Goal: Book appointment/travel/reservation

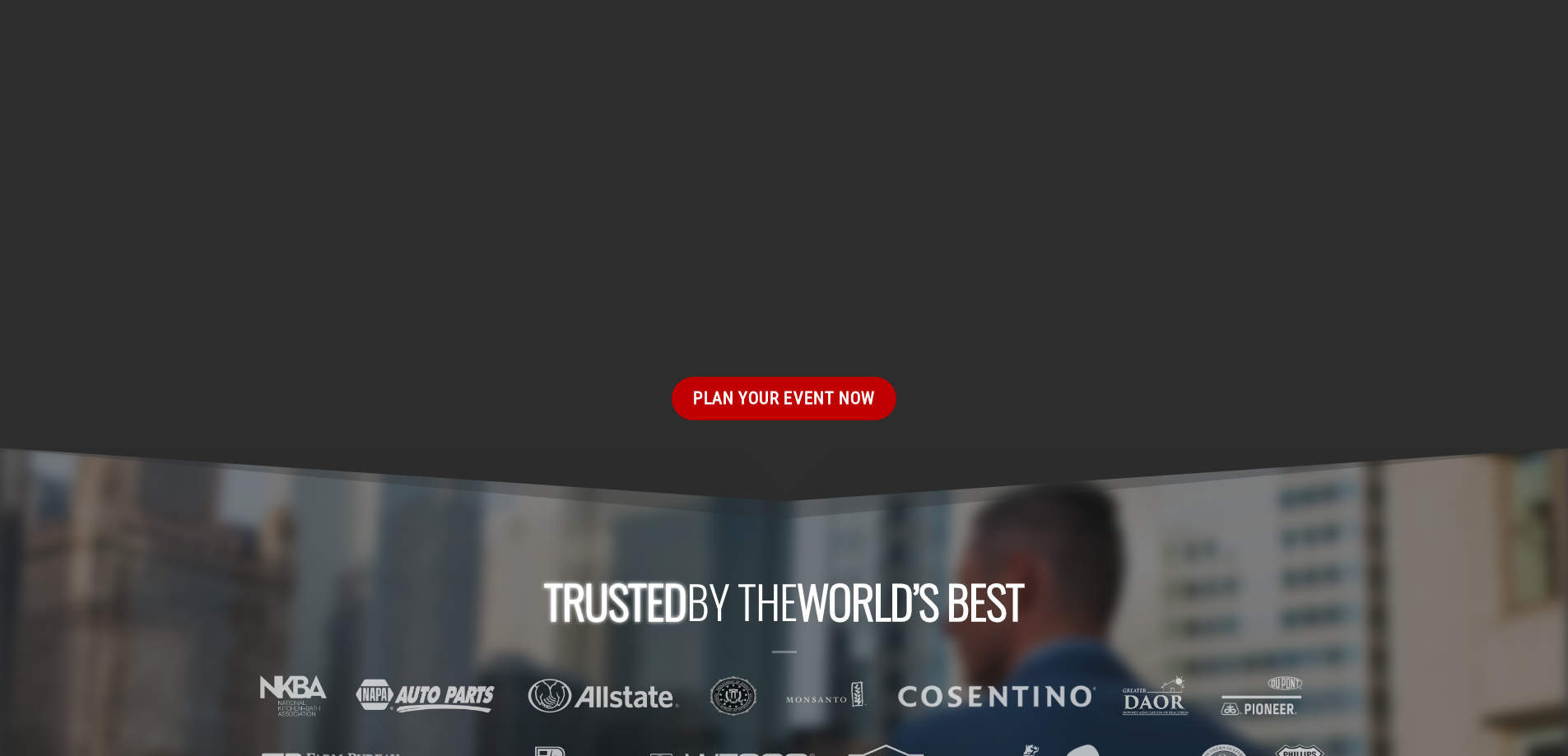
scroll to position [2797, 0]
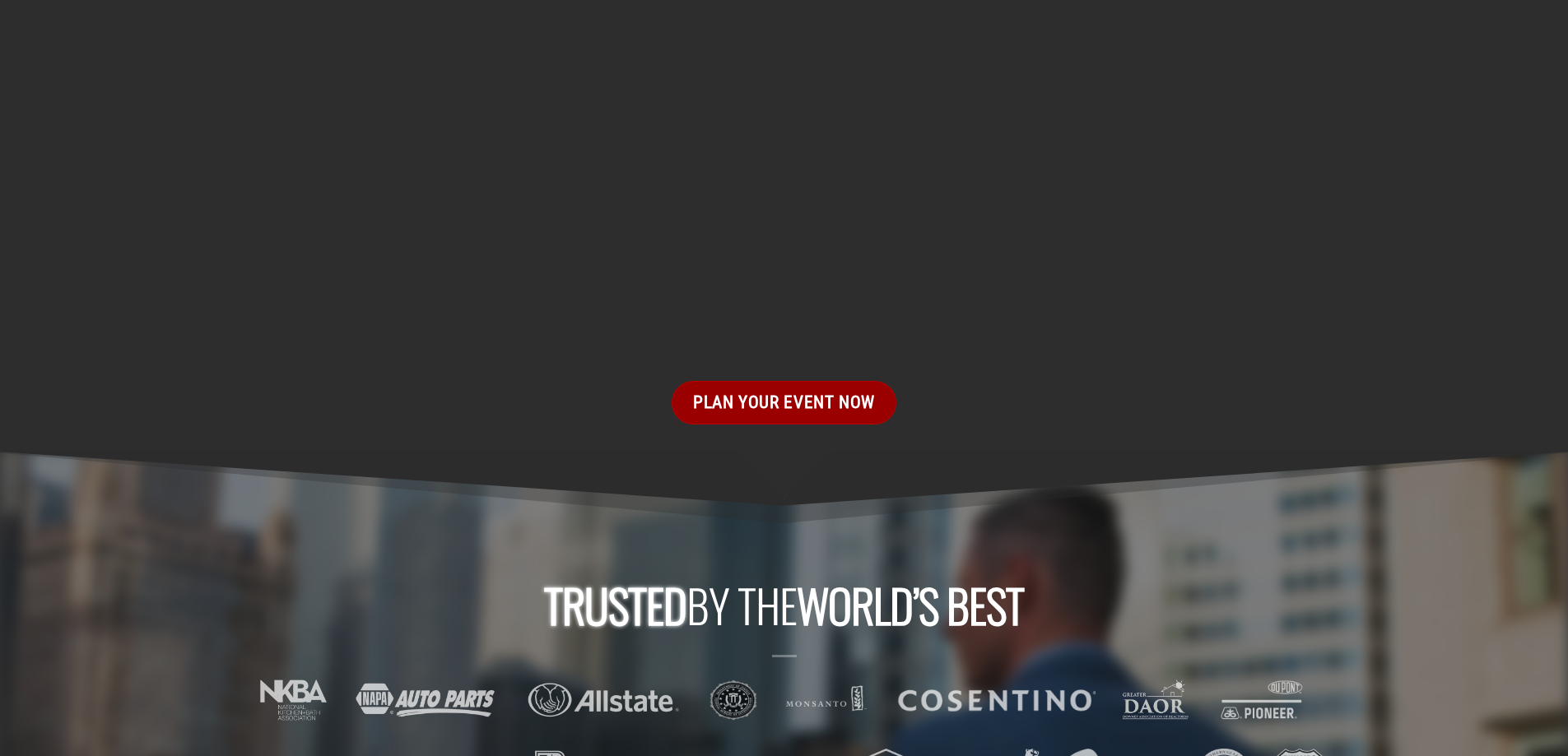
click at [766, 388] on span "Plan Your Event Now" at bounding box center [784, 401] width 182 height 28
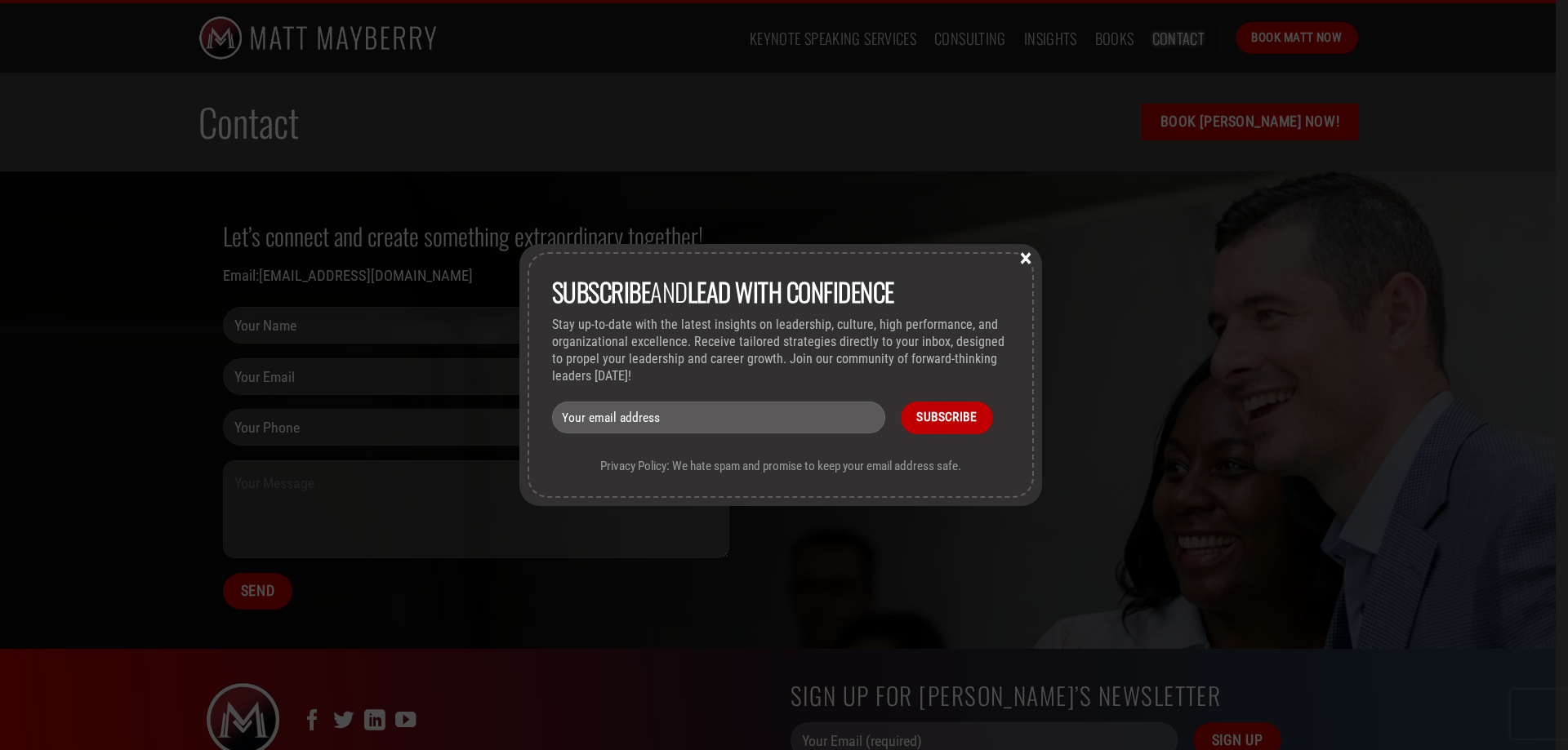
click at [1016, 260] on button "×" at bounding box center [1026, 257] width 25 height 14
